Goal: Navigation & Orientation: Find specific page/section

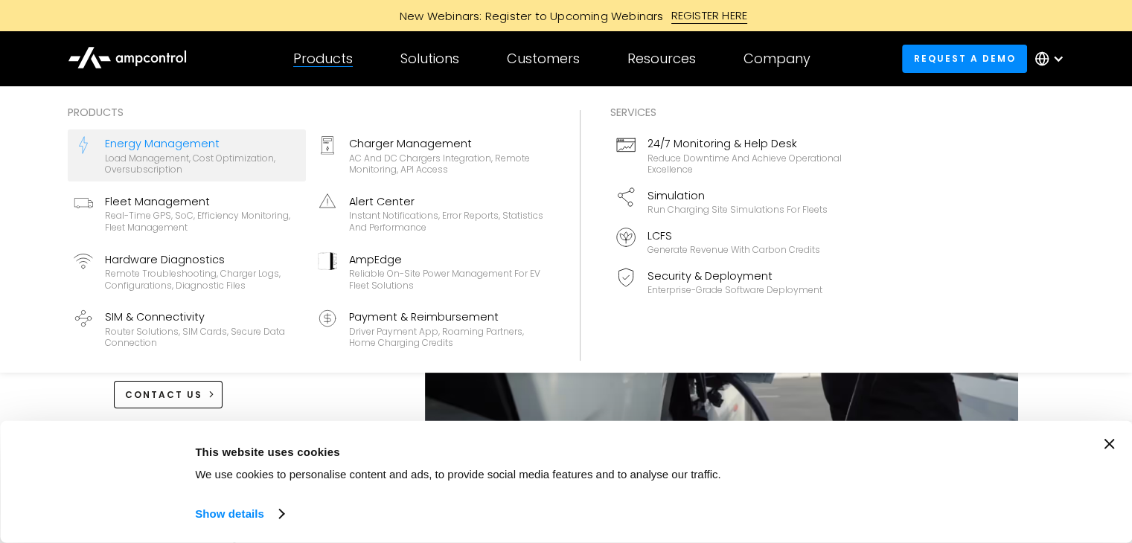
click at [264, 154] on div "Load management, cost optimization, oversubscription" at bounding box center [202, 164] width 195 height 23
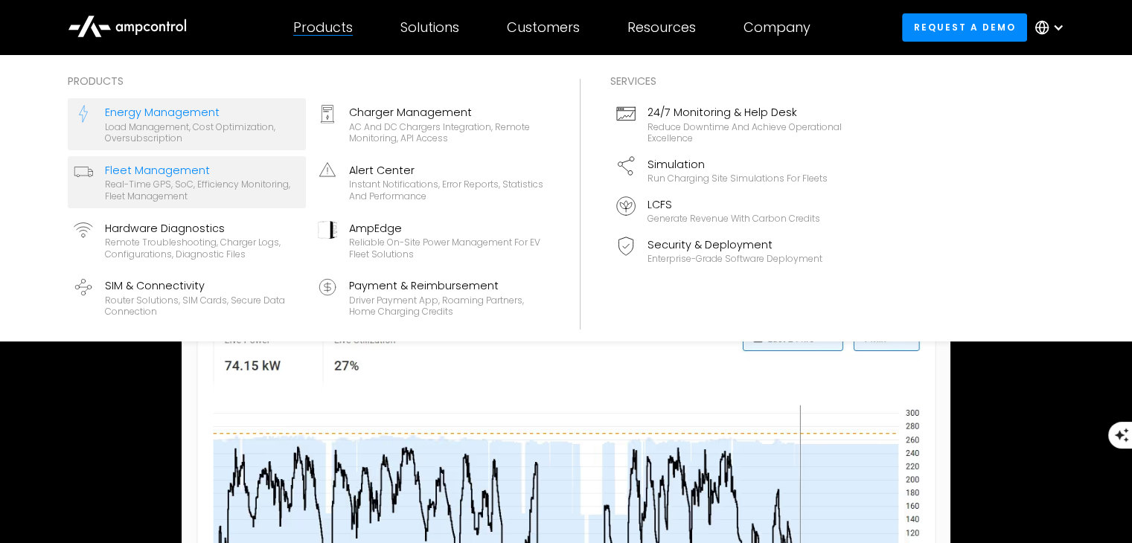
click at [241, 173] on div "Fleet Management" at bounding box center [202, 170] width 195 height 16
